Goal: Ask a question: Seek information or help from site administrators or community

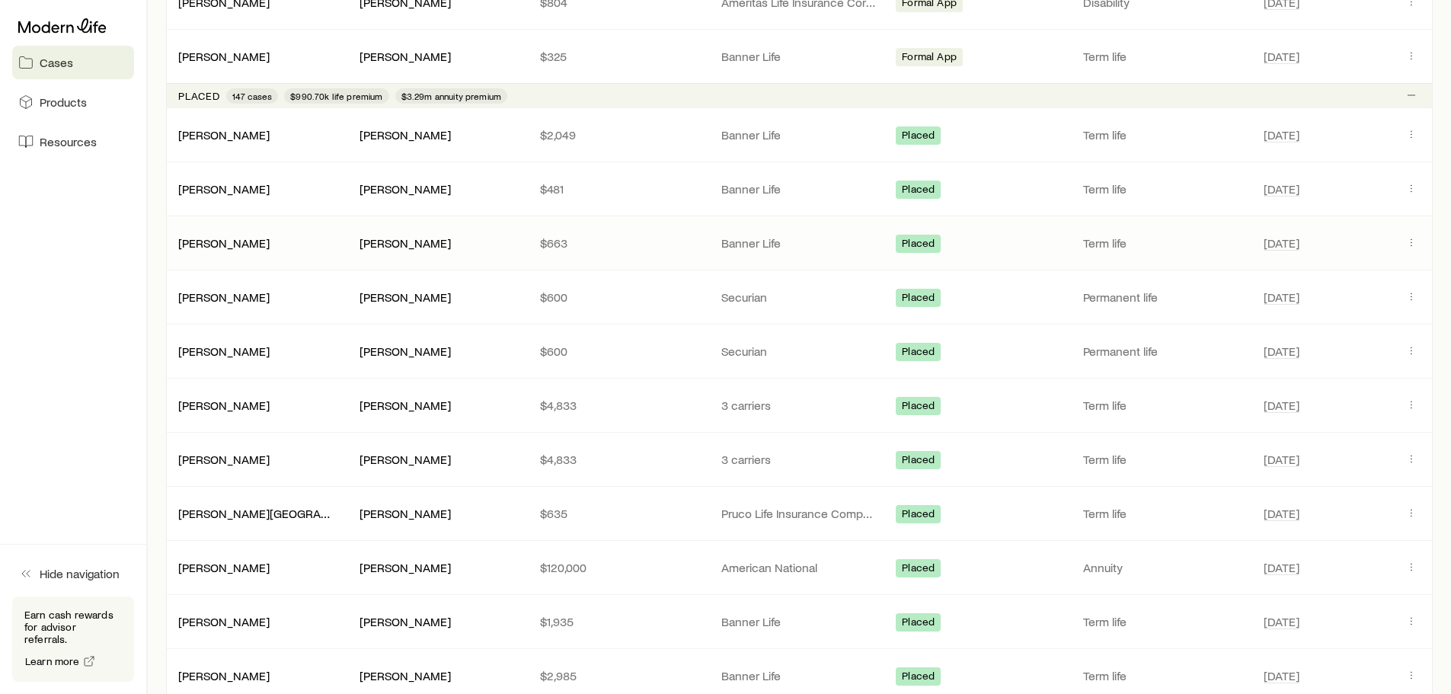
scroll to position [2514, 0]
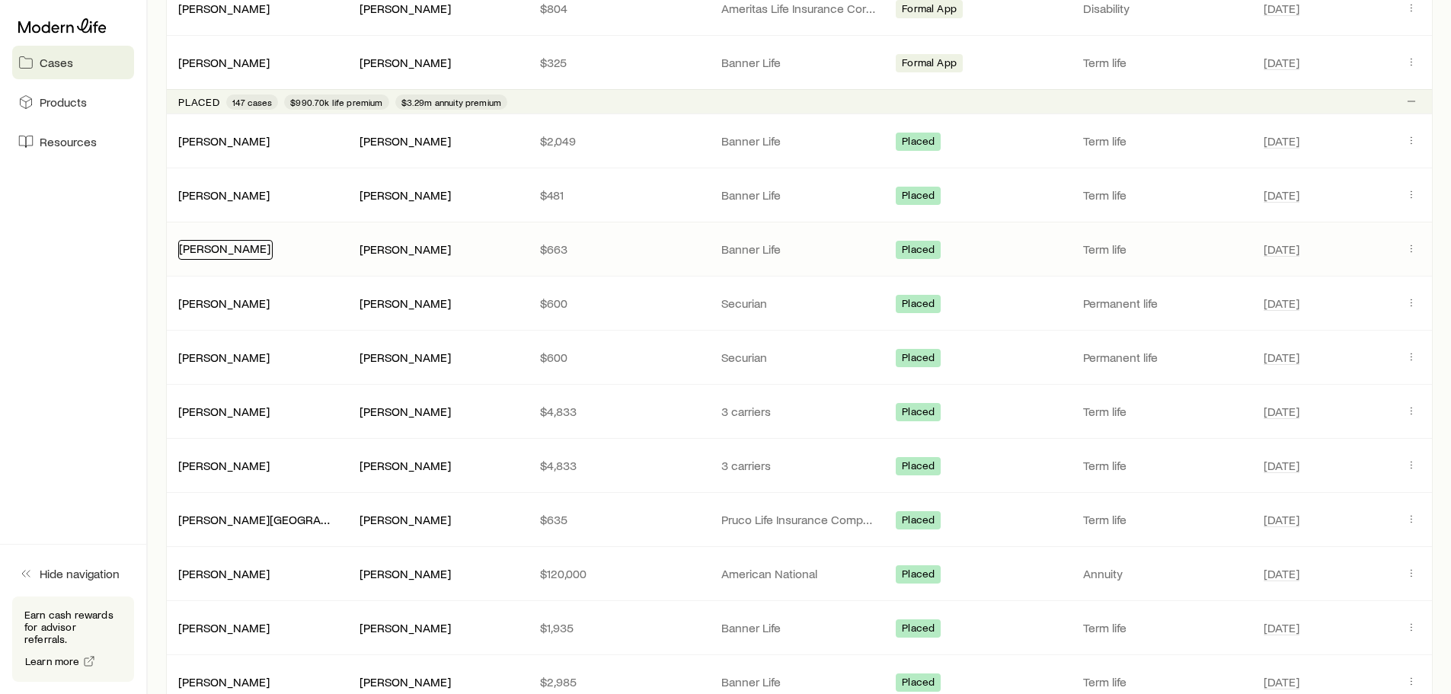
click at [216, 248] on link "[PERSON_NAME]" at bounding box center [224, 248] width 91 height 14
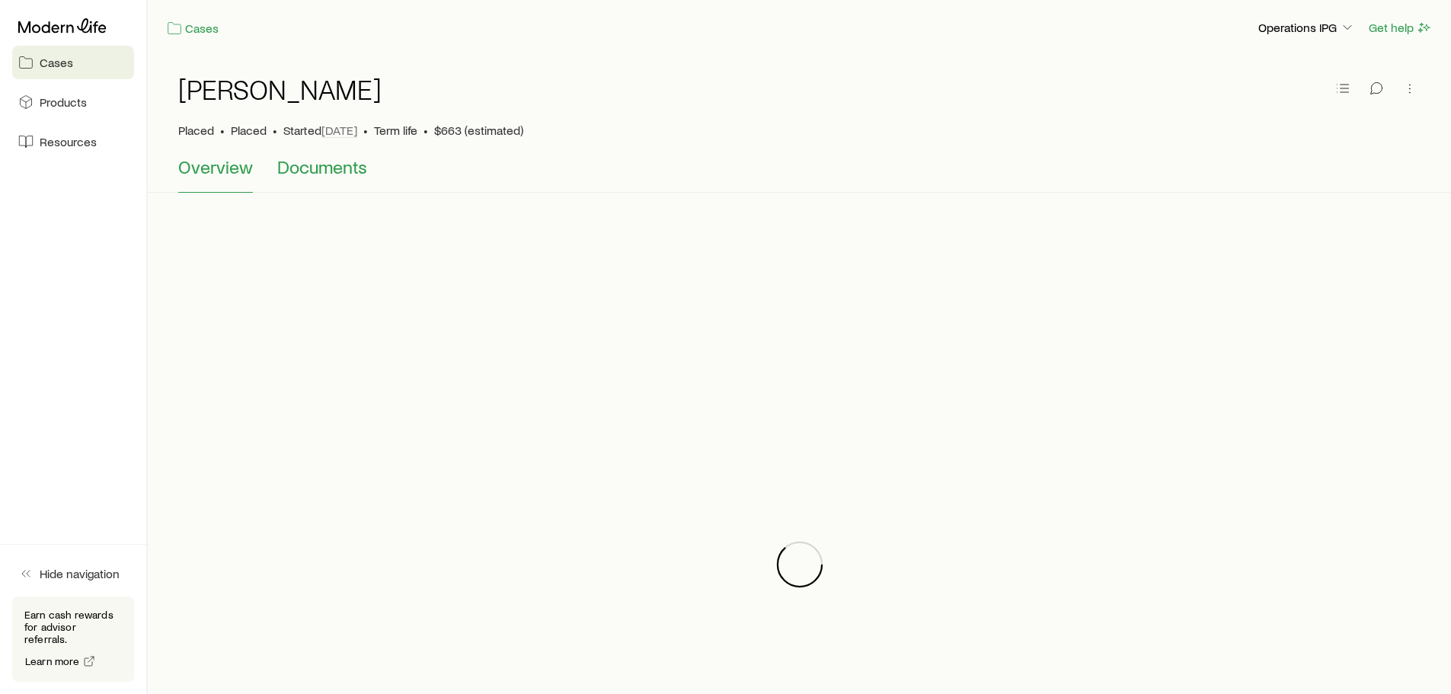
click at [342, 174] on span "Documents" at bounding box center [322, 166] width 90 height 21
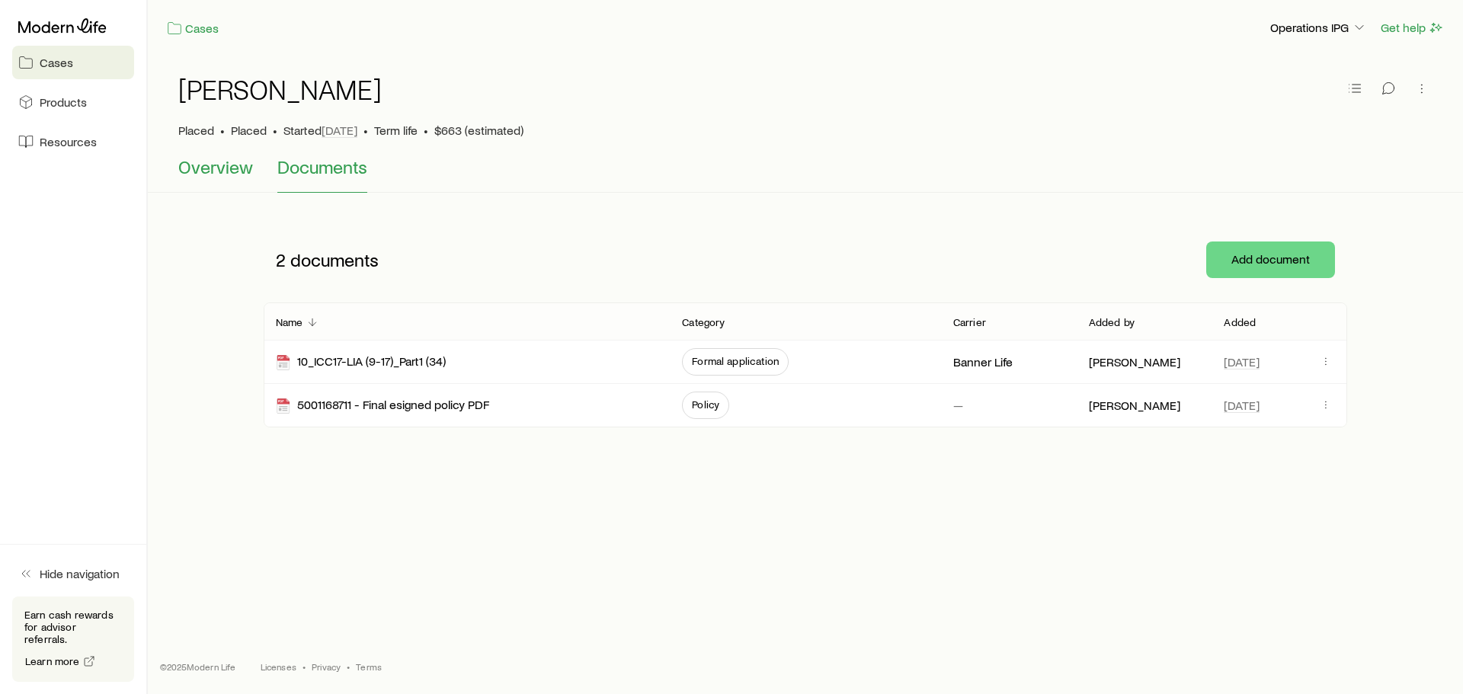
click at [197, 165] on span "Overview" at bounding box center [215, 166] width 75 height 21
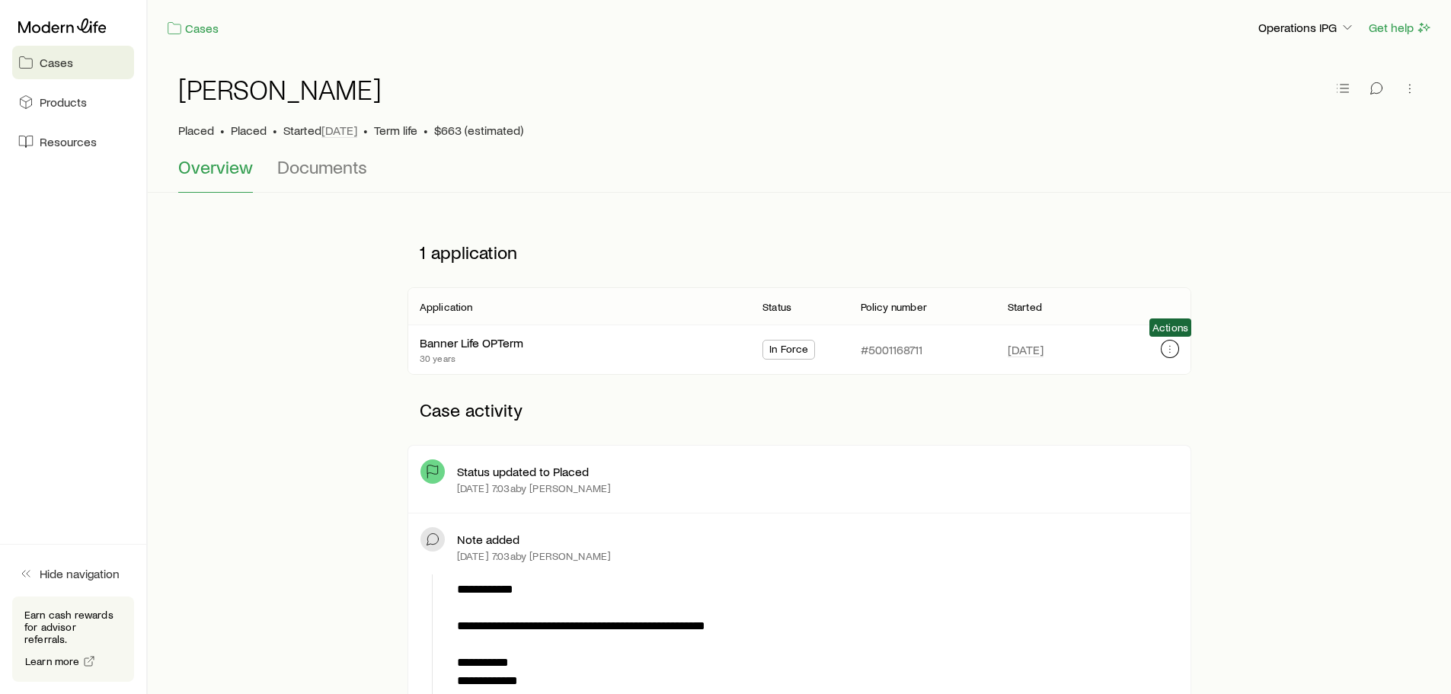
click at [1173, 348] on icon "button" at bounding box center [1170, 349] width 12 height 12
click at [793, 351] on span "In Force" at bounding box center [788, 351] width 39 height 16
click at [449, 338] on link "Banner Life OPTerm" at bounding box center [473, 341] width 104 height 14
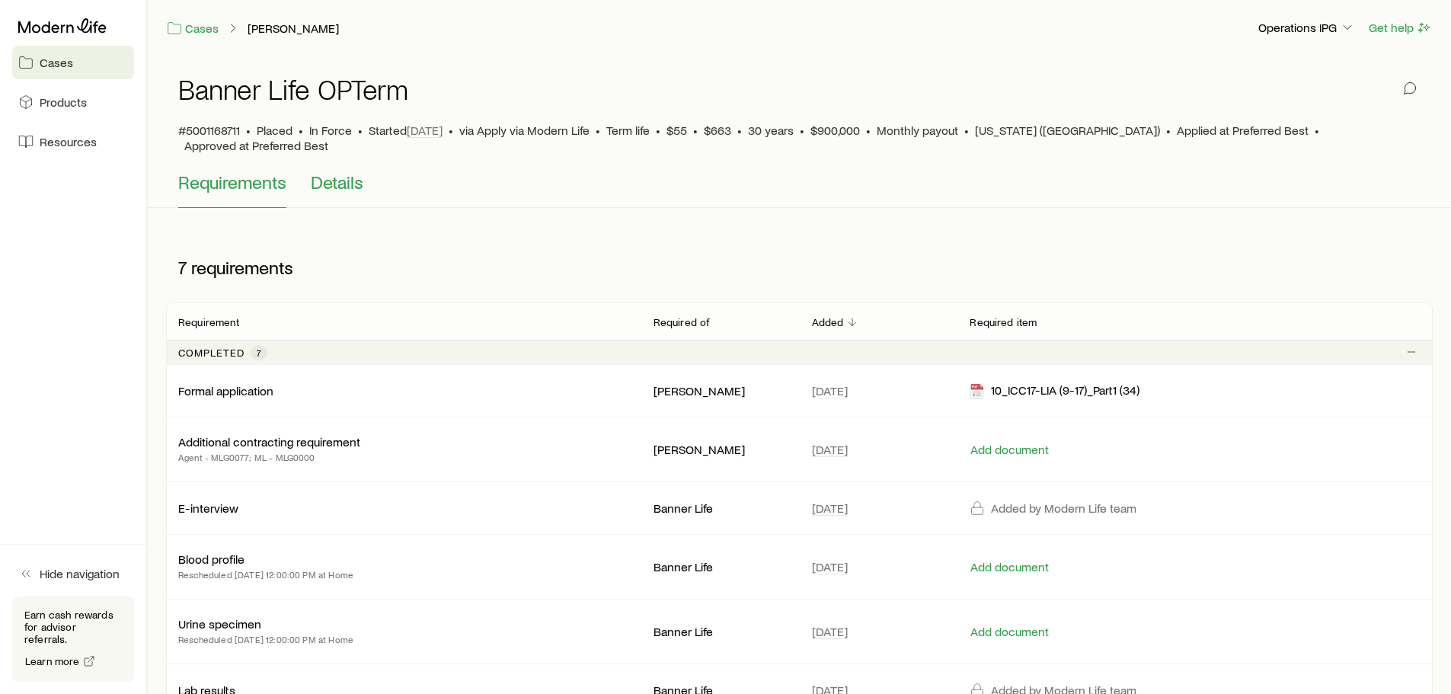
click at [343, 171] on span "Details" at bounding box center [337, 181] width 53 height 21
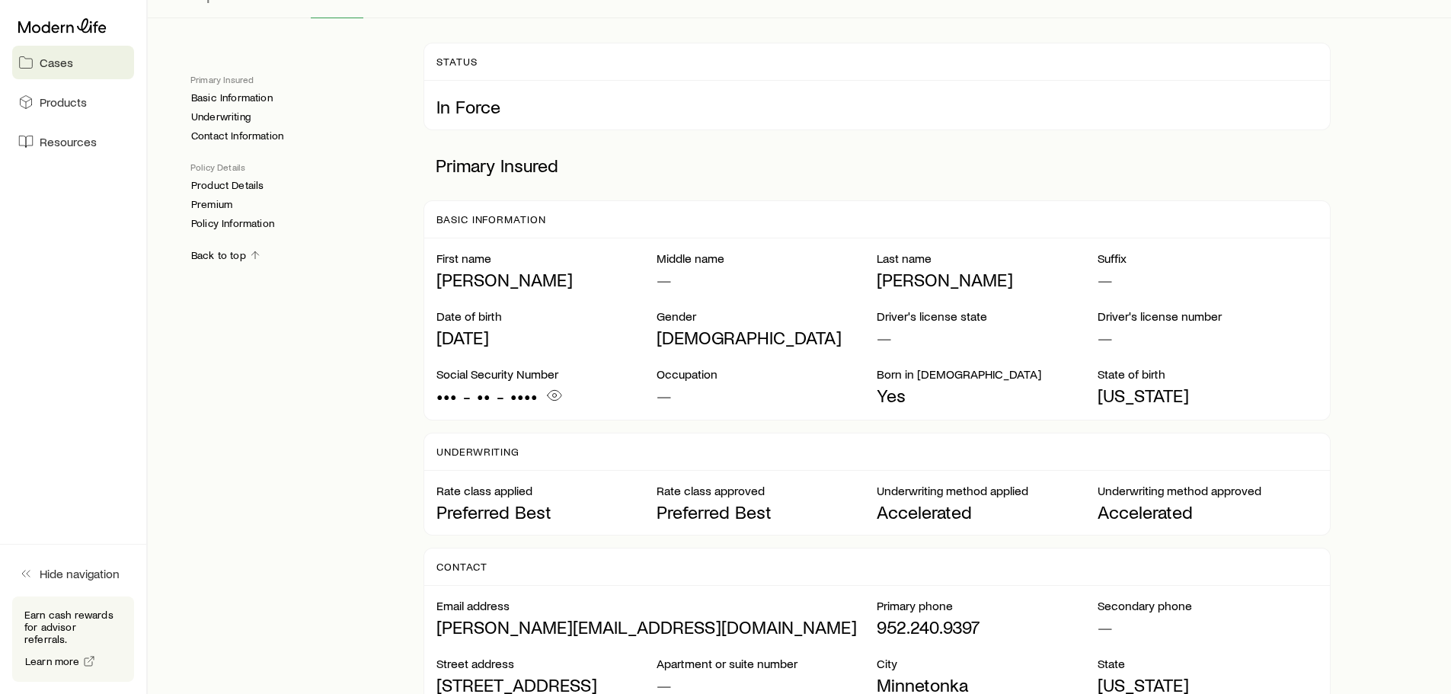
scroll to position [171, 0]
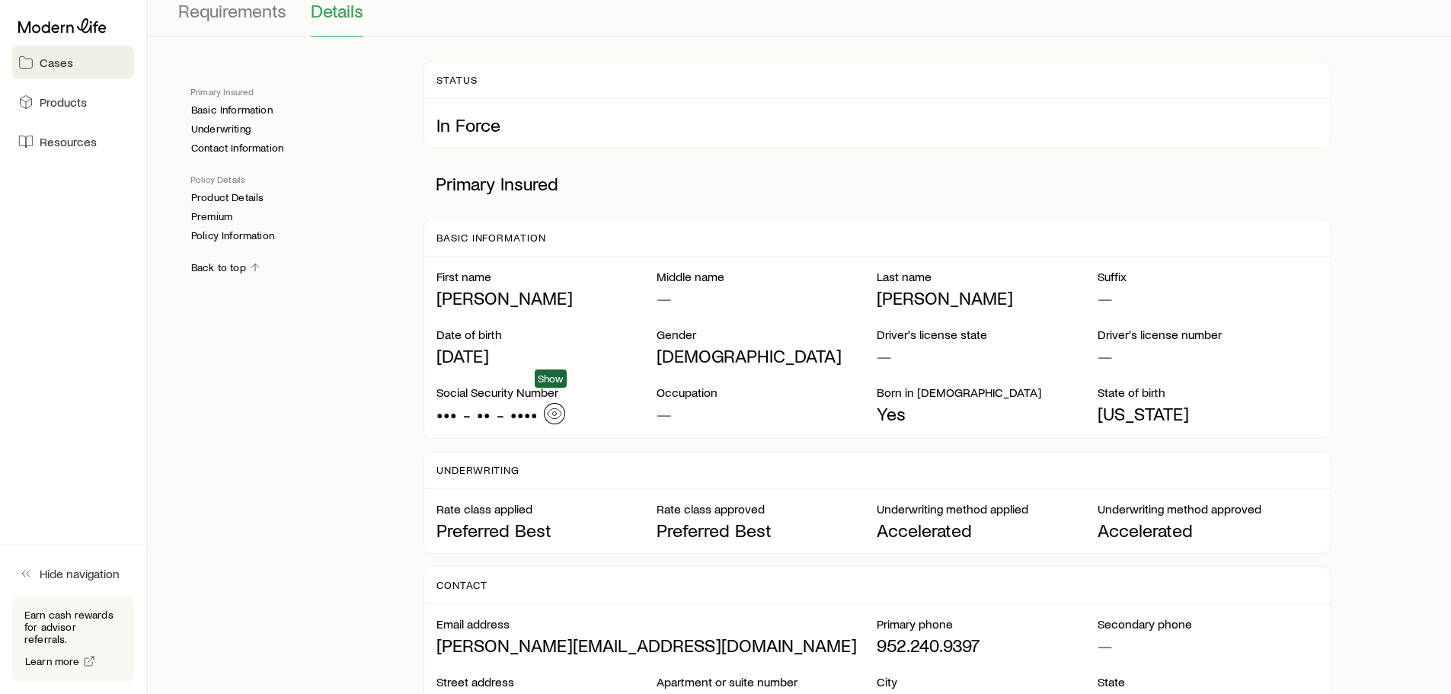
click at [555, 406] on icon "button" at bounding box center [554, 413] width 15 height 15
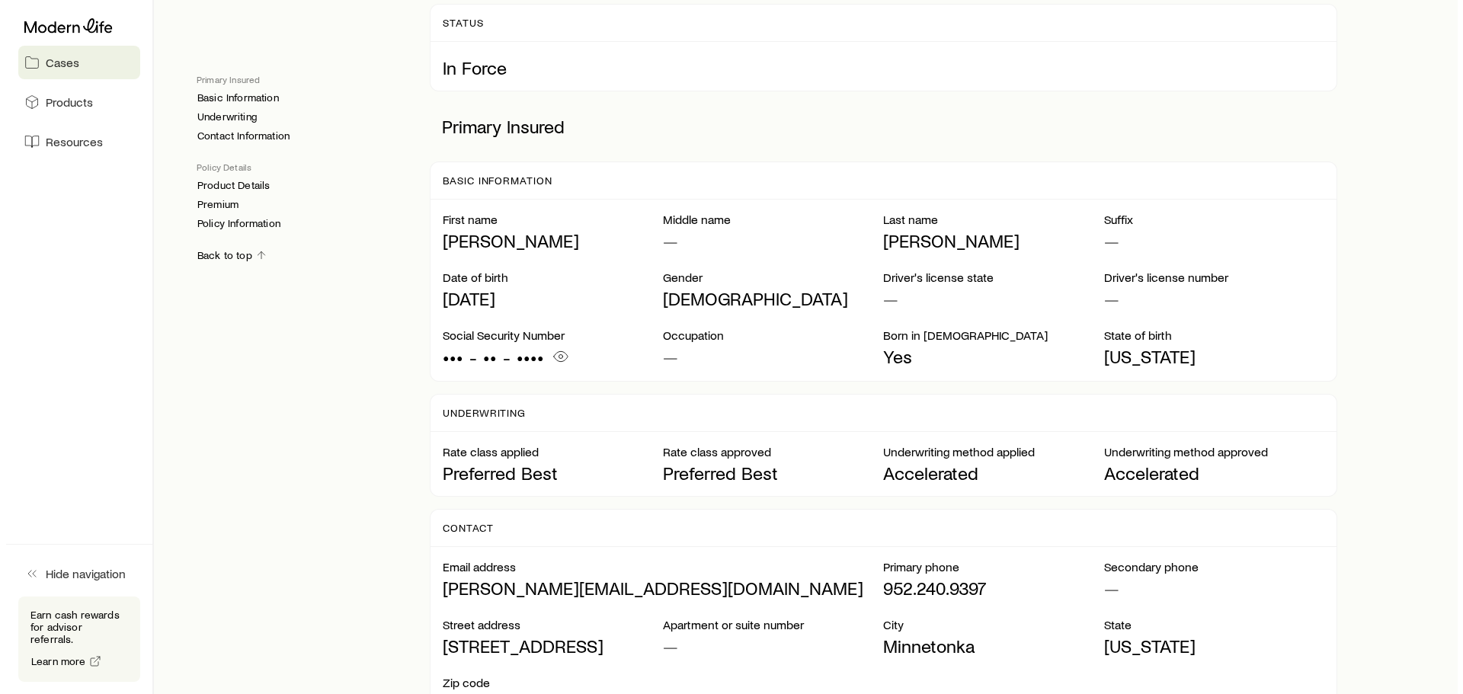
scroll to position [0, 0]
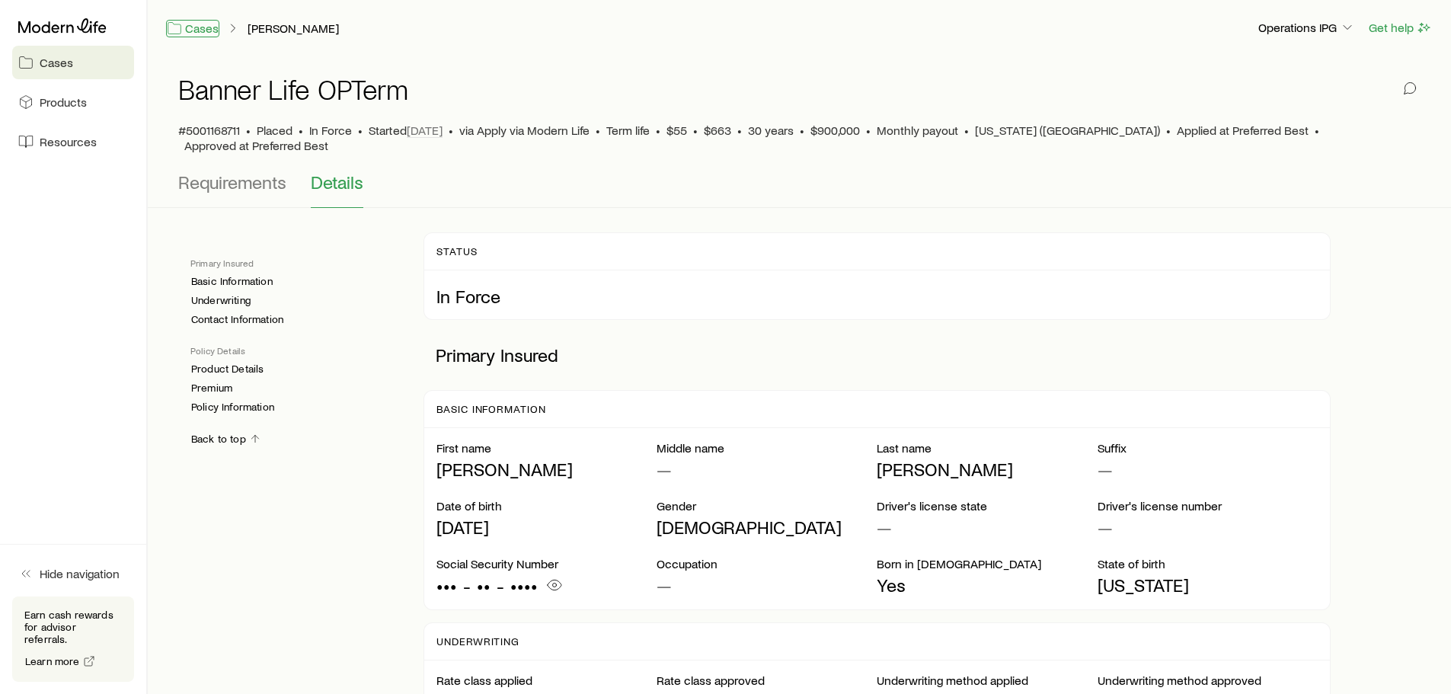
click at [190, 25] on link "Cases" at bounding box center [192, 29] width 53 height 18
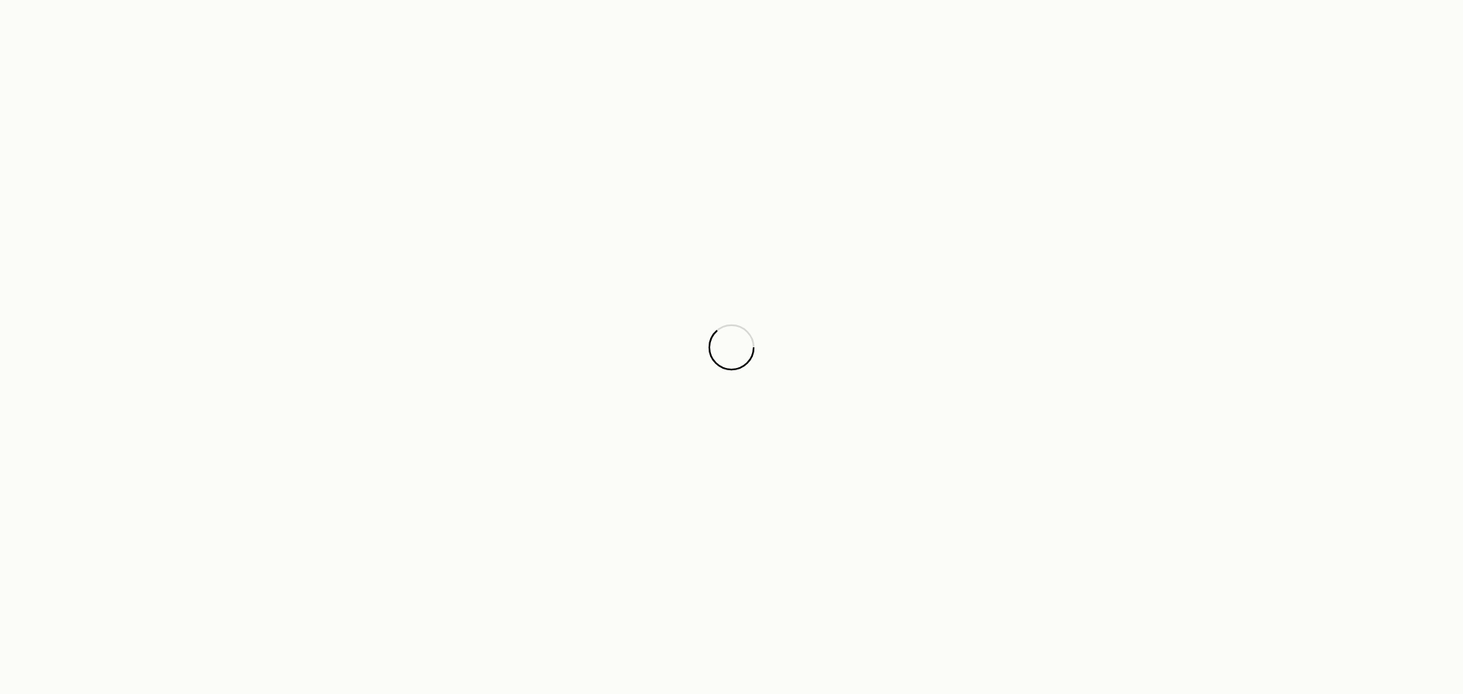
click at [495, 361] on div at bounding box center [731, 347] width 1463 height 694
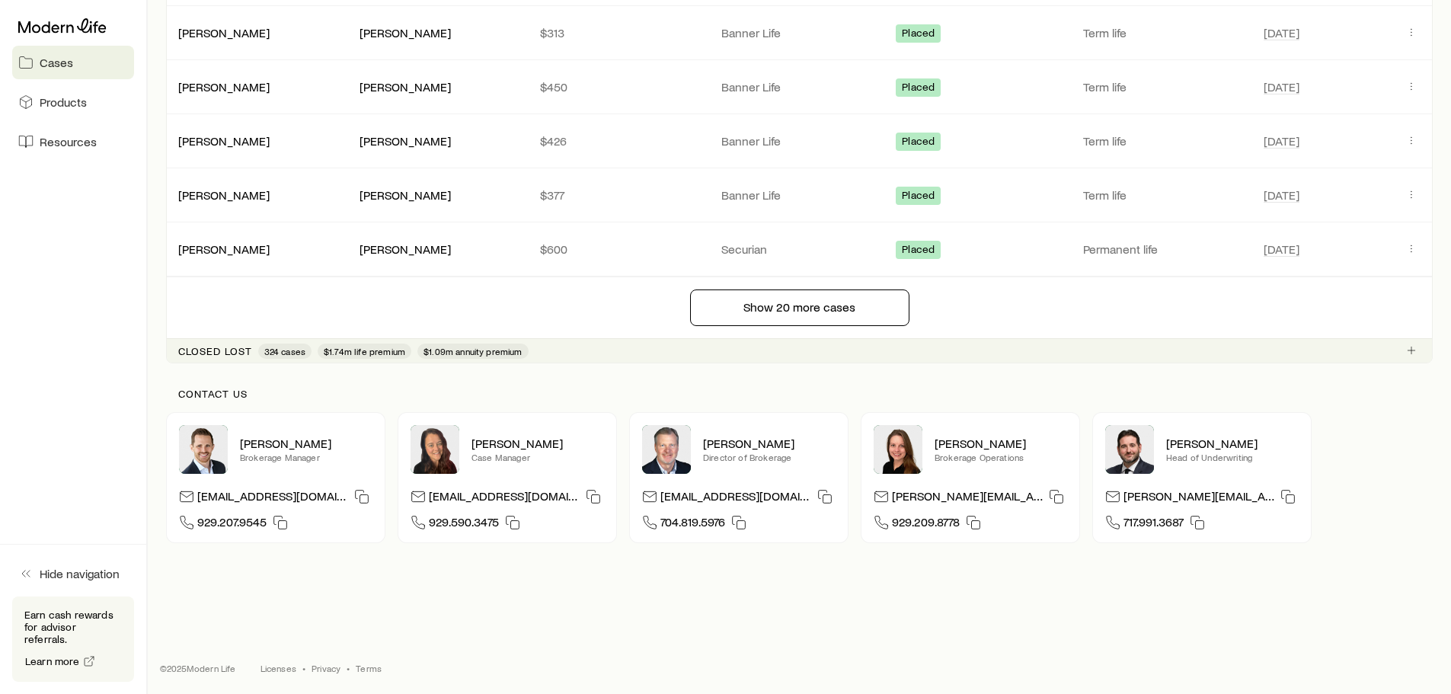
scroll to position [3435, 0]
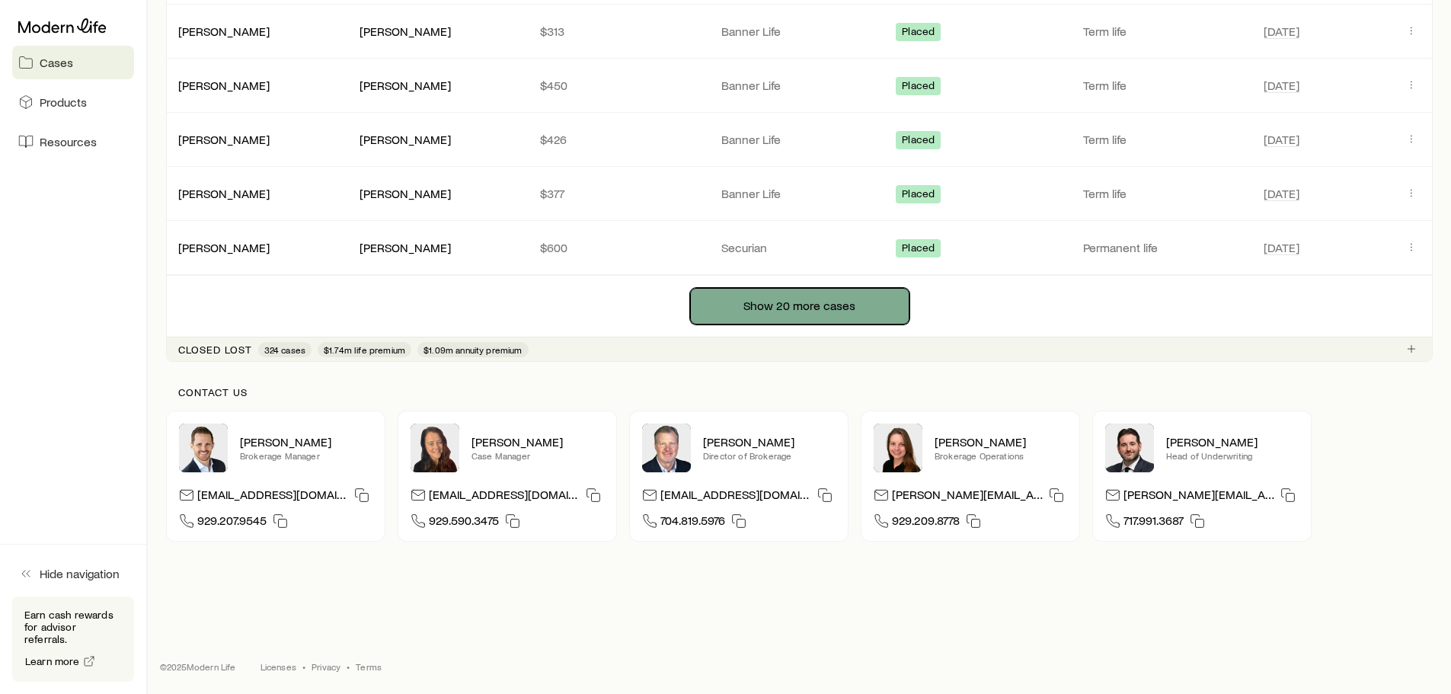
click at [742, 311] on button "Show 20 more cases" at bounding box center [799, 306] width 219 height 37
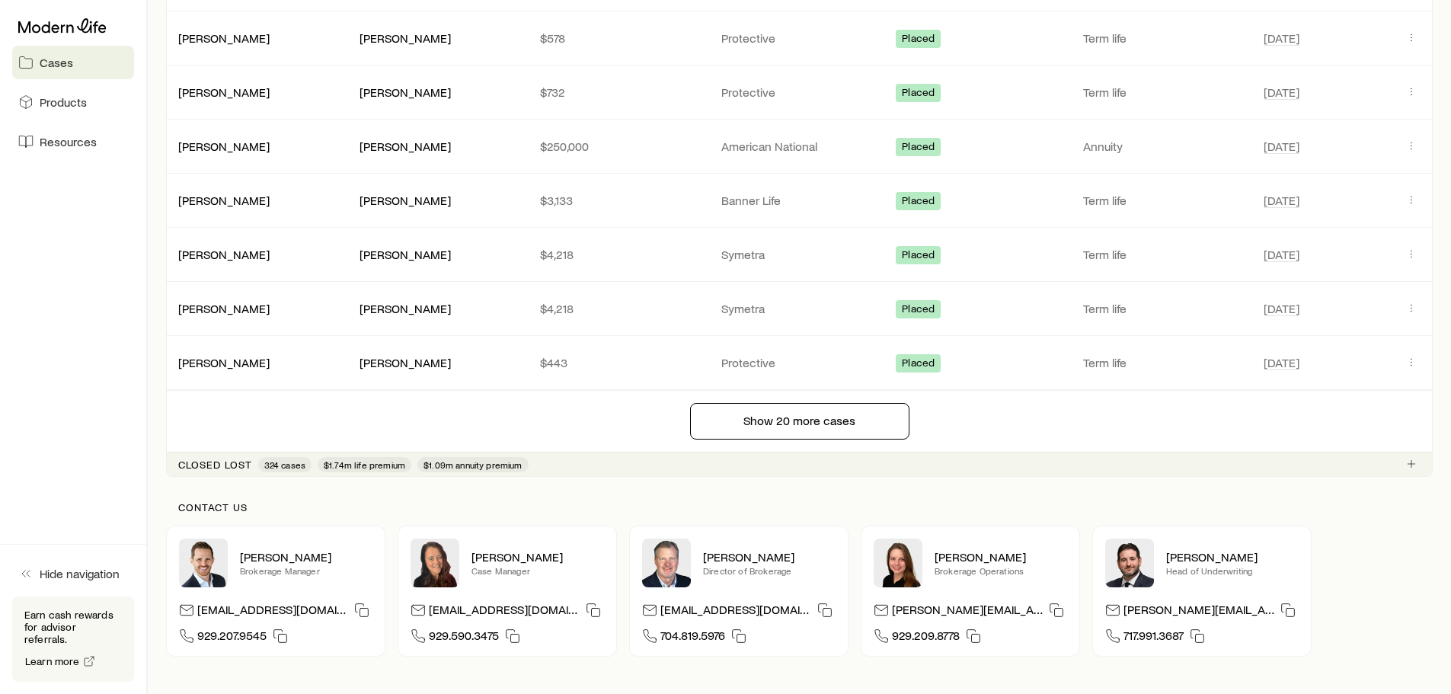
scroll to position [4517, 0]
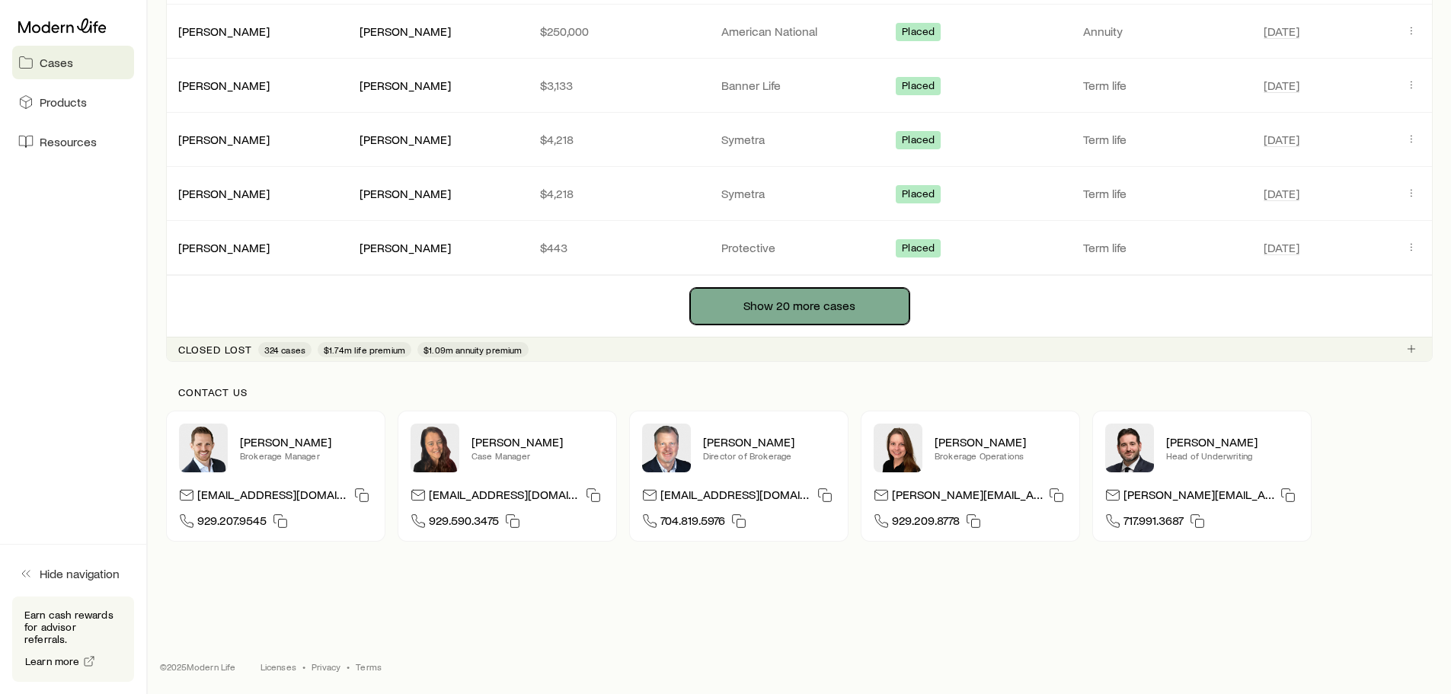
click at [754, 309] on button "Show 20 more cases" at bounding box center [799, 306] width 219 height 37
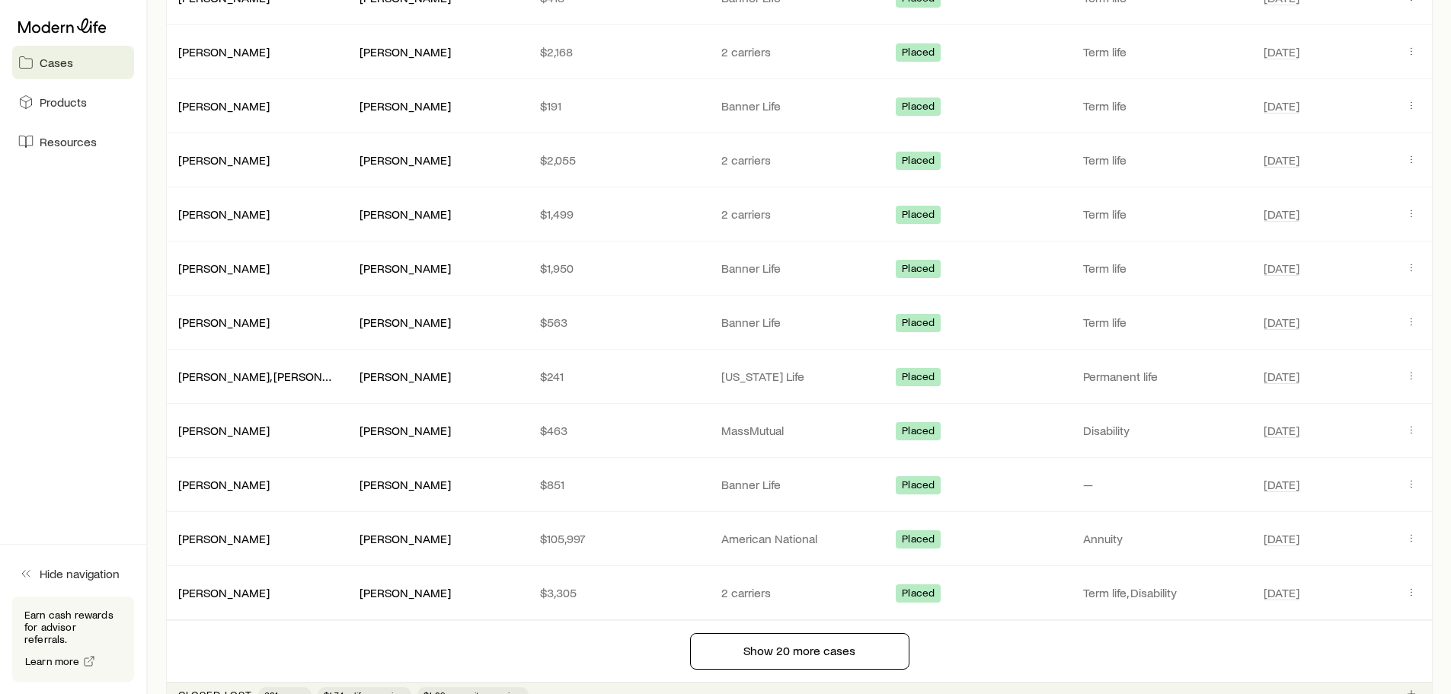
scroll to position [5431, 0]
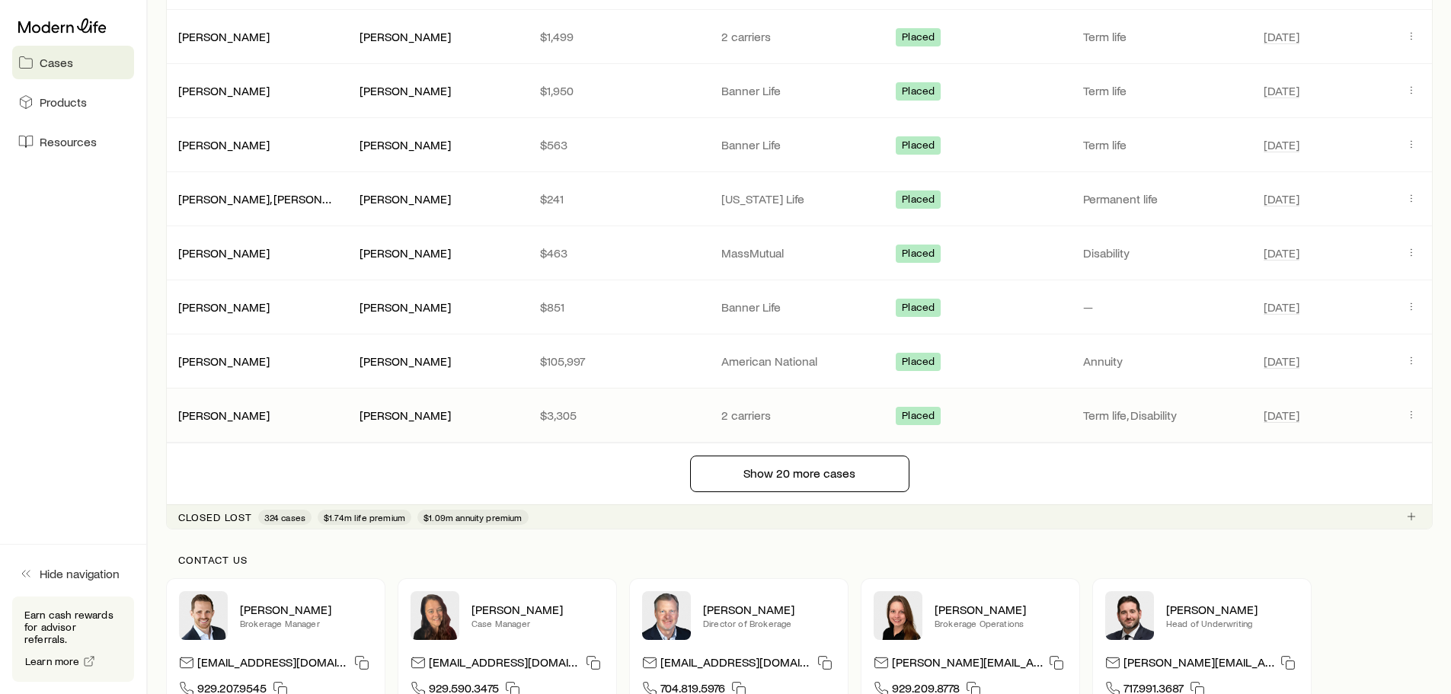
click at [928, 417] on span "Placed" at bounding box center [918, 417] width 33 height 16
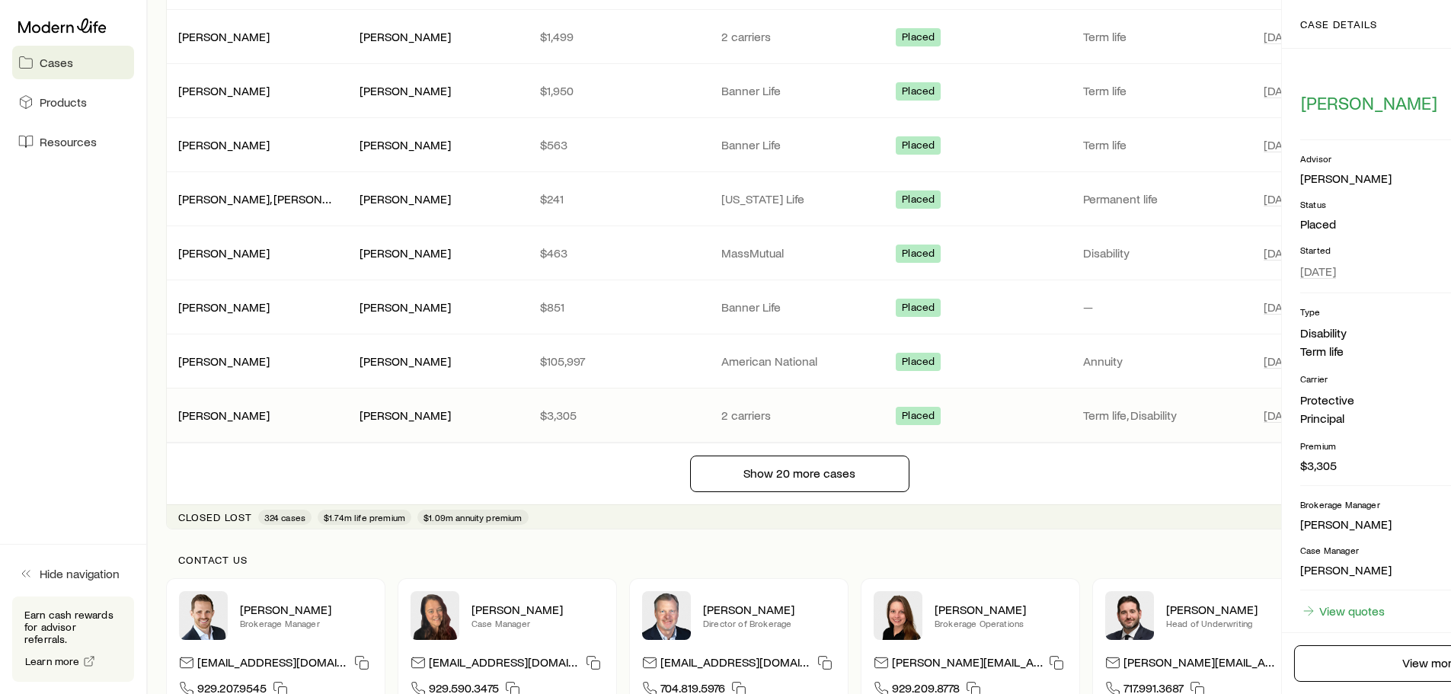
click at [919, 411] on span "Placed" at bounding box center [918, 417] width 33 height 16
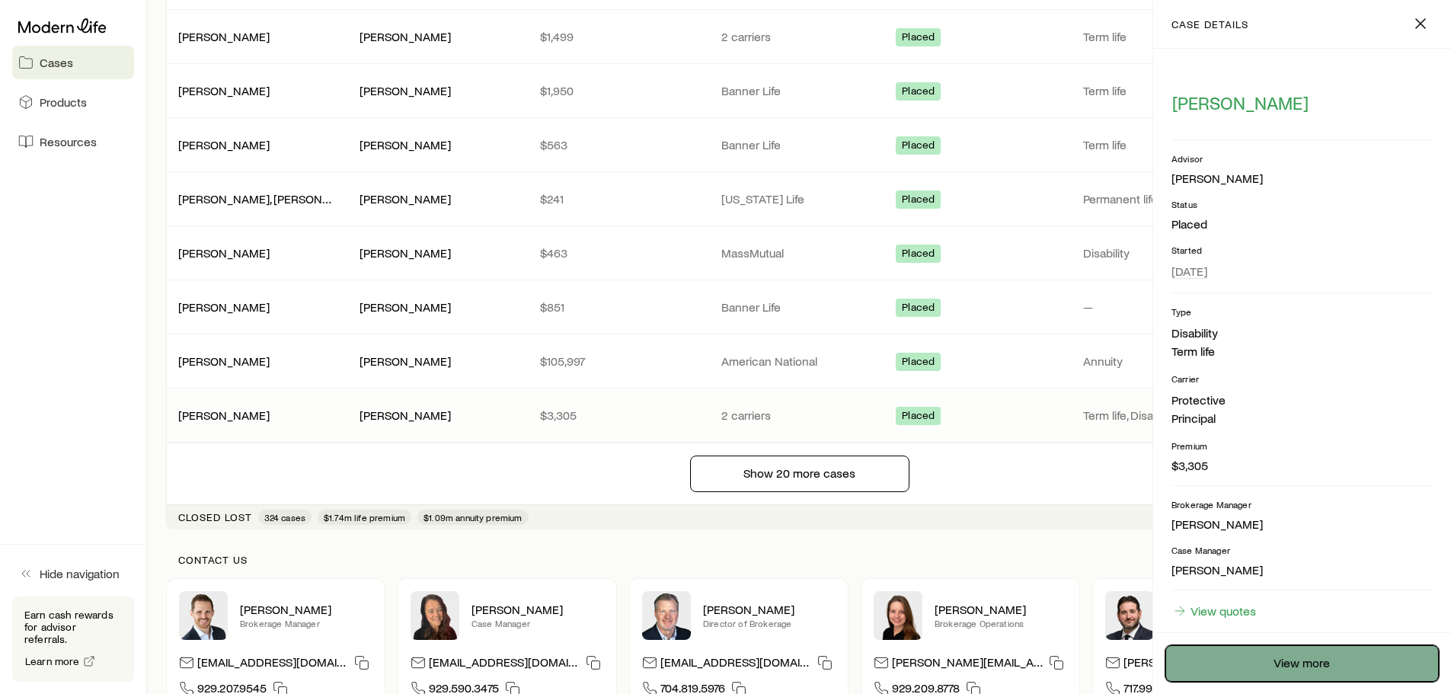
click at [1251, 651] on link "View more" at bounding box center [1302, 663] width 273 height 37
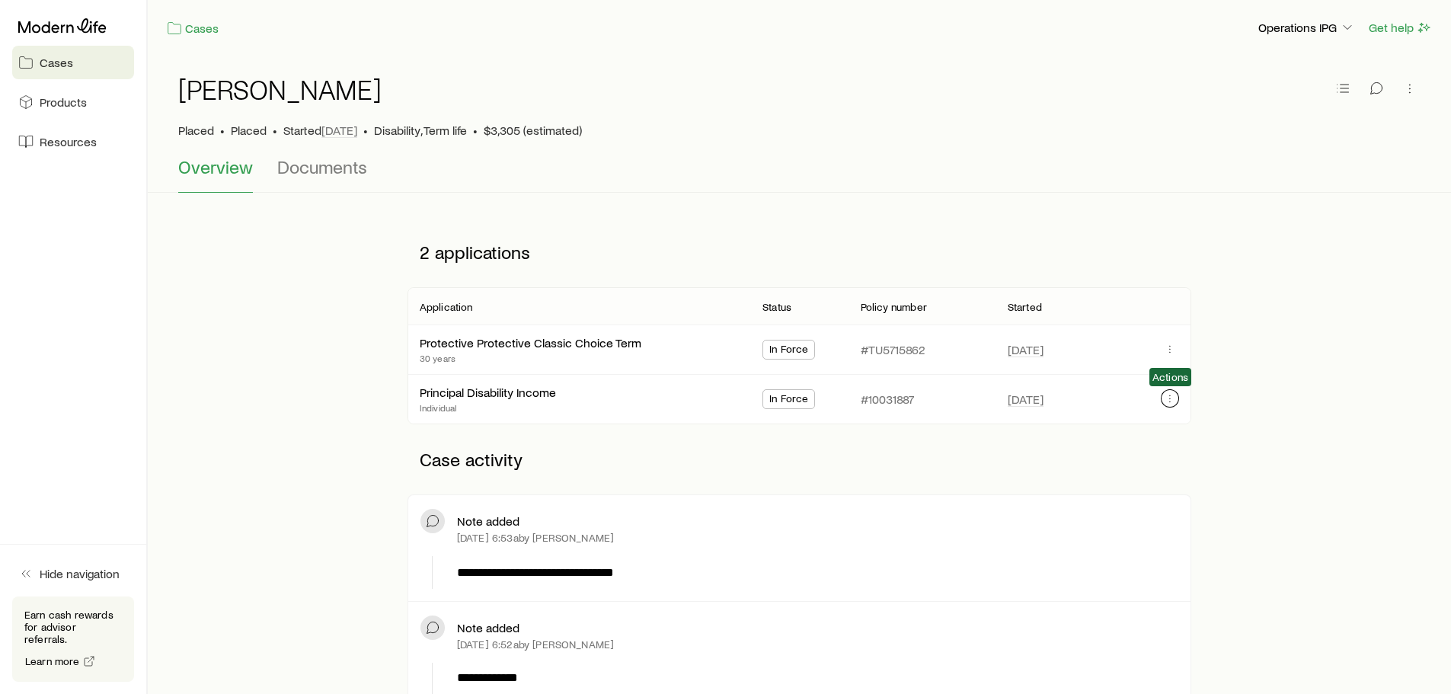
click at [1174, 397] on icon "button" at bounding box center [1170, 398] width 12 height 12
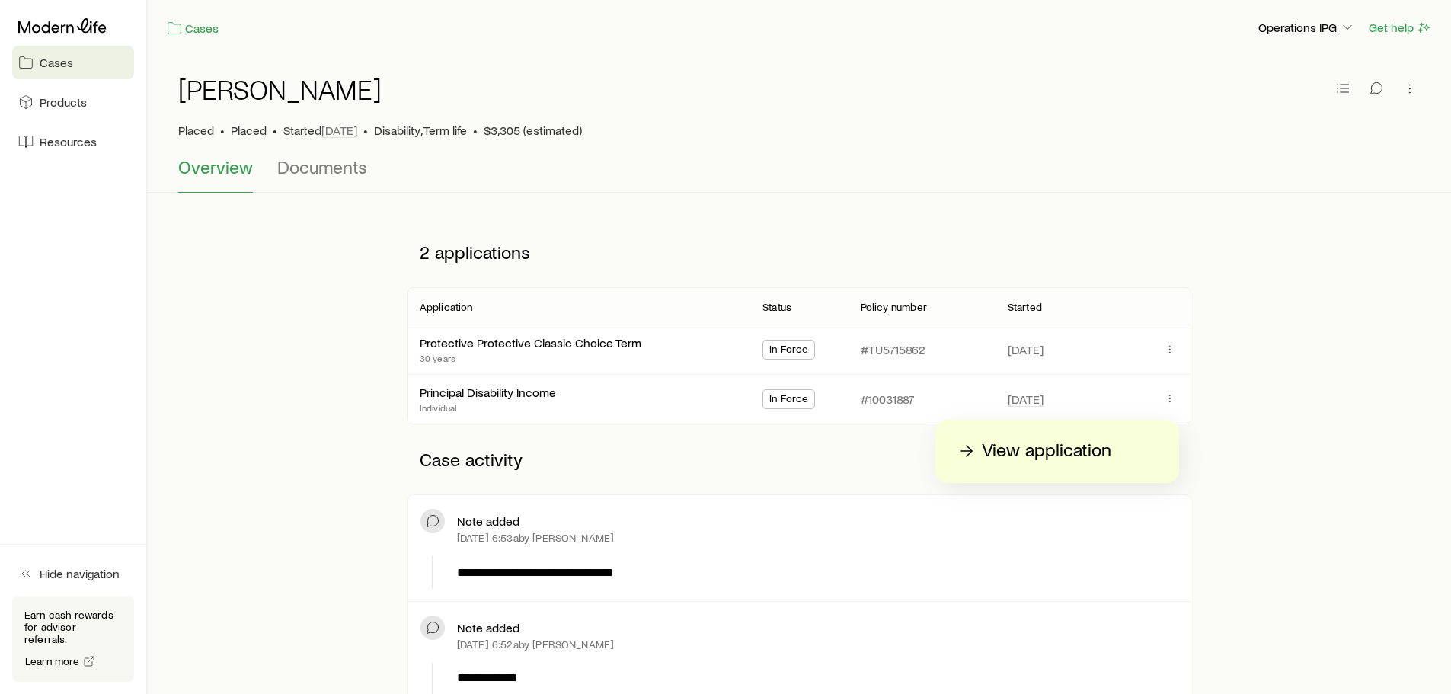
click at [631, 391] on div "Principal Disability Income Individual" at bounding box center [579, 399] width 318 height 49
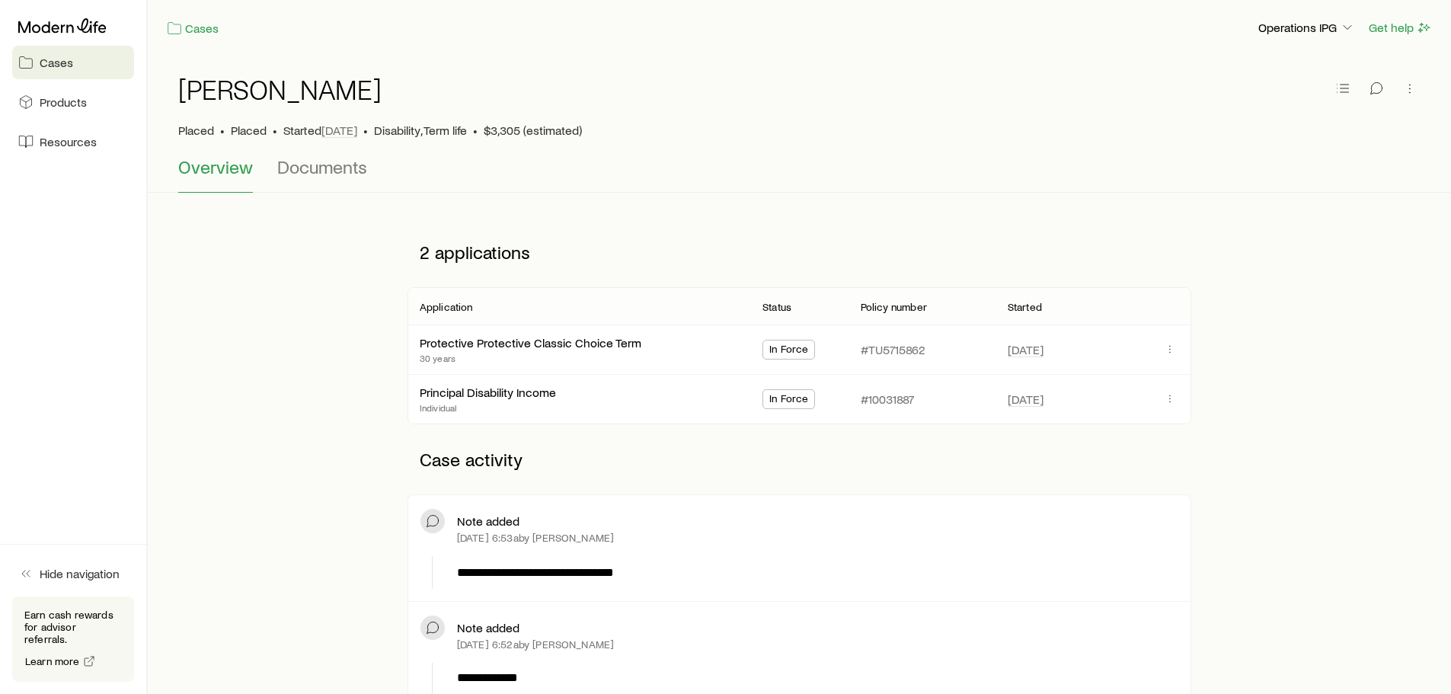
click at [809, 401] on div "In Force" at bounding box center [788, 399] width 51 height 18
click at [494, 391] on link "Principal Disability Income" at bounding box center [489, 390] width 136 height 14
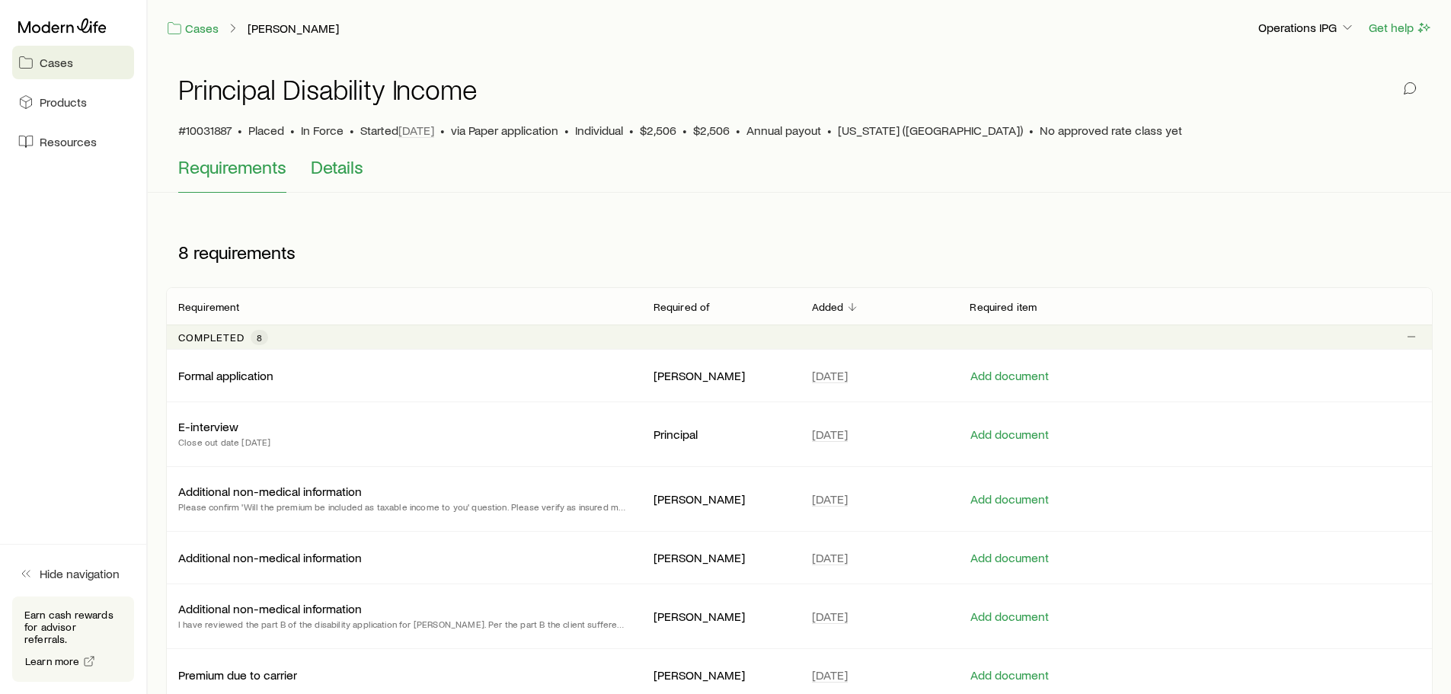
click at [347, 169] on span "Details" at bounding box center [337, 166] width 53 height 21
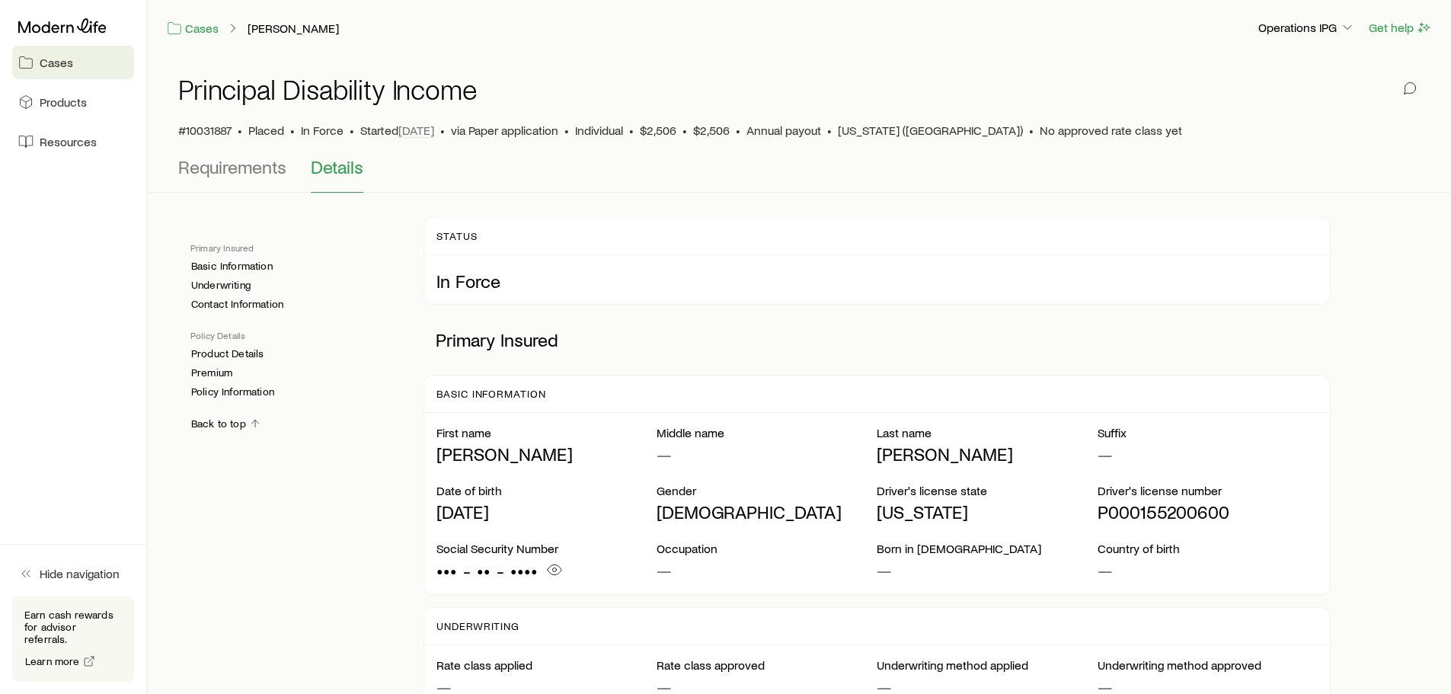
click at [1191, 92] on div "Principal Disability Income" at bounding box center [799, 98] width 1242 height 49
click at [1386, 25] on button "Get help" at bounding box center [1400, 28] width 65 height 18
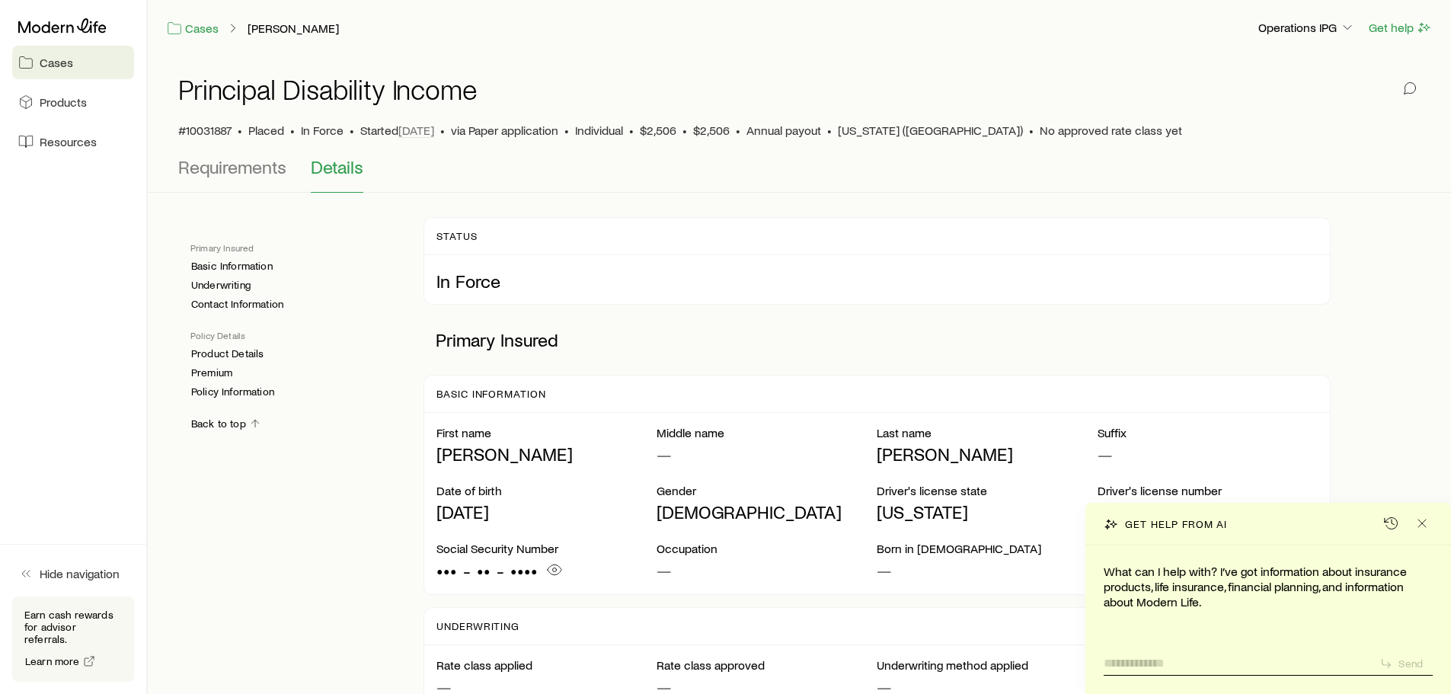
click at [1198, 665] on textarea at bounding box center [1236, 659] width 264 height 24
click at [1429, 523] on icon "Close" at bounding box center [1422, 523] width 15 height 15
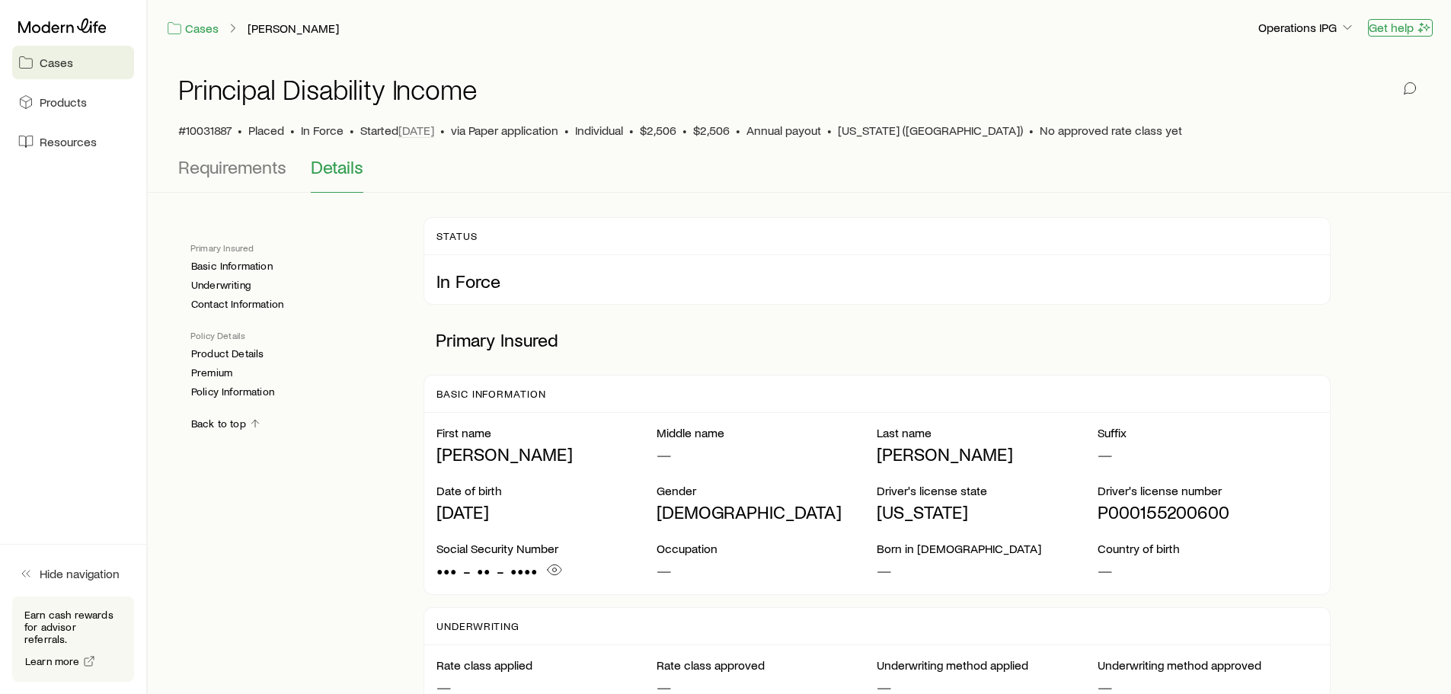
click at [1399, 30] on button "Get help" at bounding box center [1400, 28] width 65 height 18
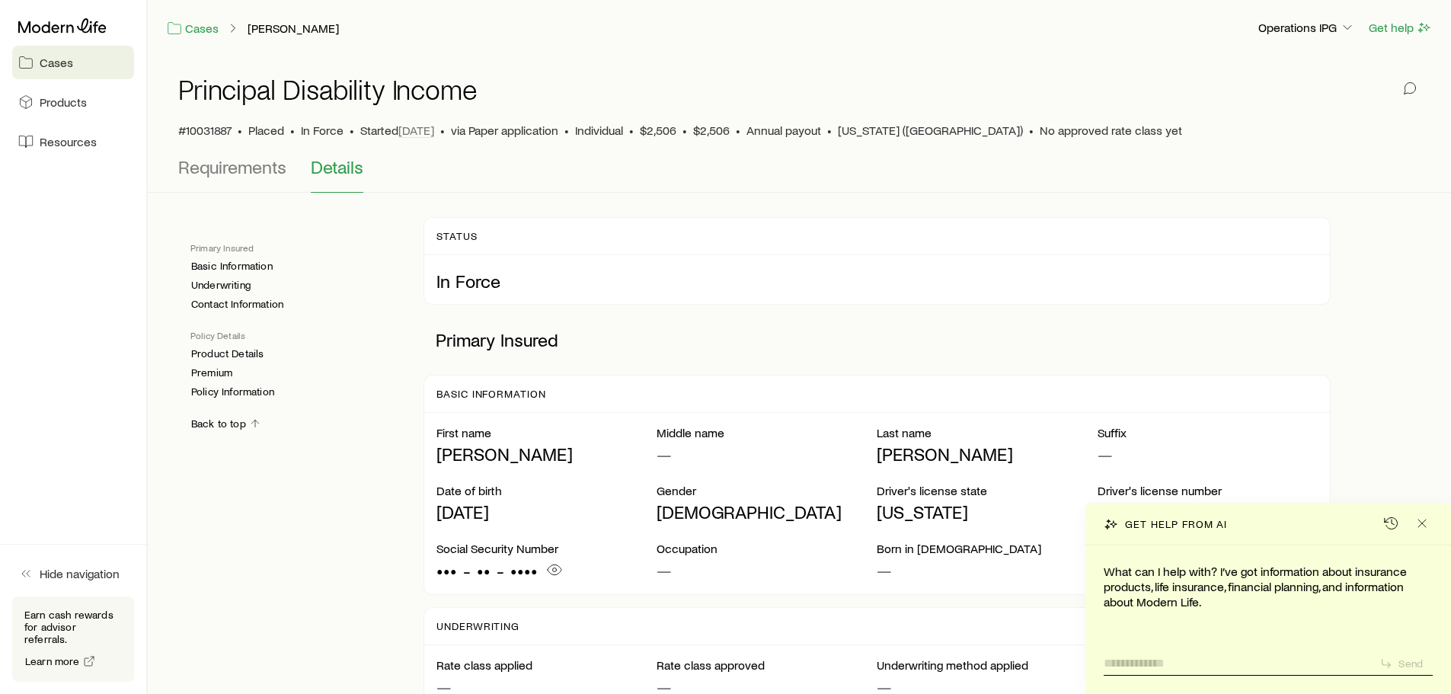
click at [1179, 667] on textarea at bounding box center [1236, 659] width 264 height 24
type textarea "**********"
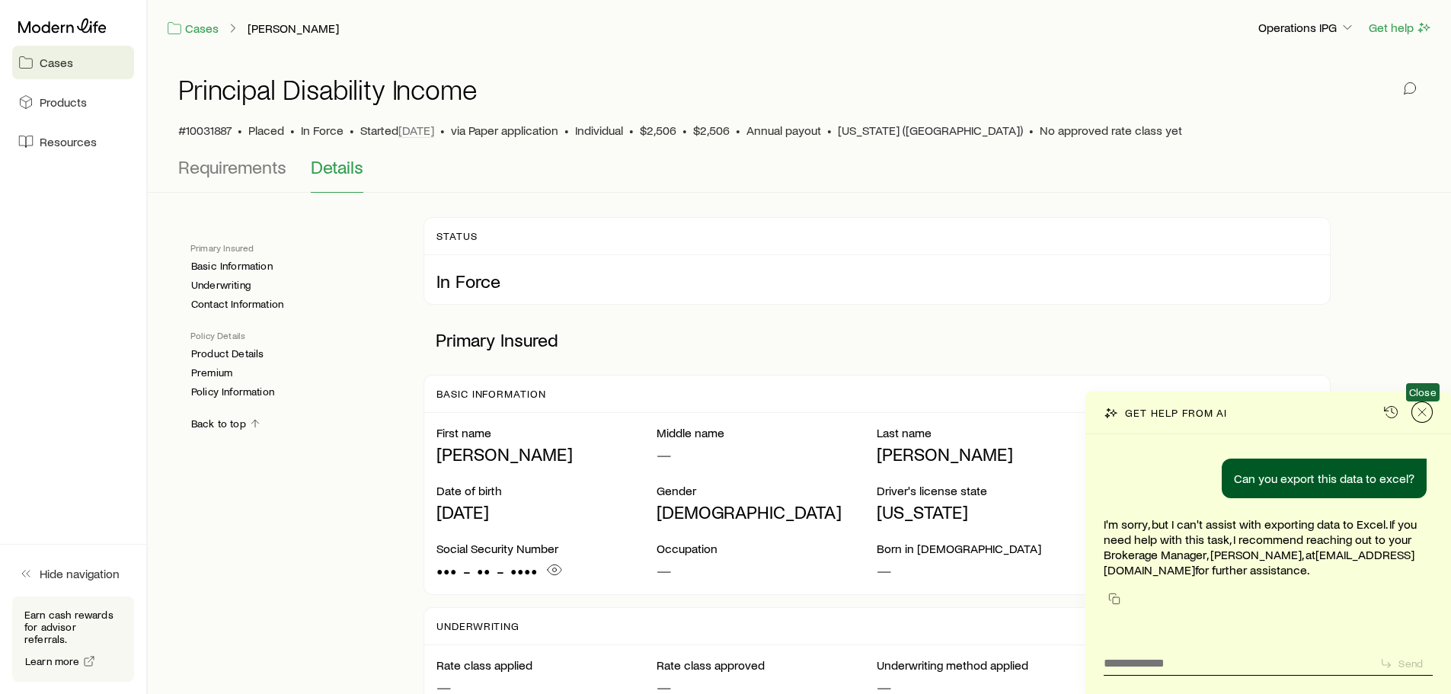
click at [1431, 414] on button "Close" at bounding box center [1422, 411] width 21 height 21
